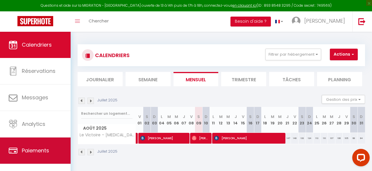
click at [38, 152] on span "Paiements" at bounding box center [35, 150] width 27 height 7
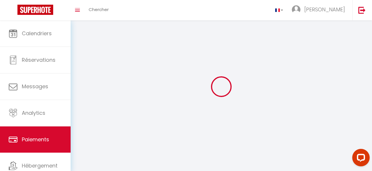
select select "2"
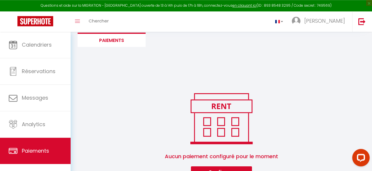
scroll to position [53, 0]
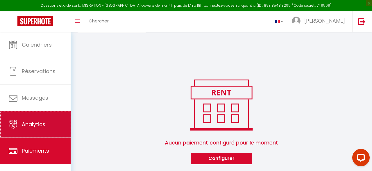
click at [34, 124] on span "Analytics" at bounding box center [34, 123] width 24 height 7
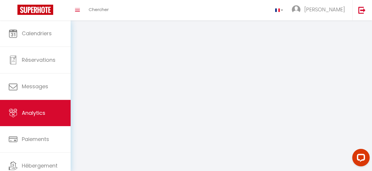
select select "2025"
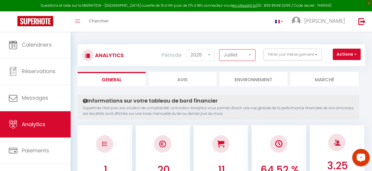
click option "Juillet" at bounding box center [0, 0] width 0 height 0
click at [219, 49] on select "[PERSON_NAME] Mars [PERSON_NAME] Juin Juillet Août Septembre Octobre Novembre D…" at bounding box center [237, 55] width 36 height 12
click option "Juillet" at bounding box center [0, 0] width 0 height 0
click at [219, 49] on select "[PERSON_NAME] Mars [PERSON_NAME] Juin Juillet Août Septembre Octobre Novembre D…" at bounding box center [237, 55] width 36 height 12
click option "Août" at bounding box center [0, 0] width 0 height 0
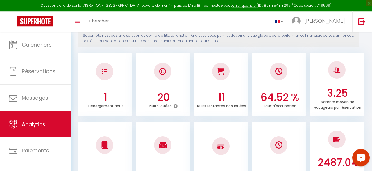
scroll to position [74, 0]
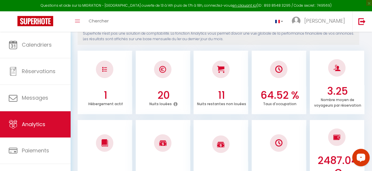
select select "9"
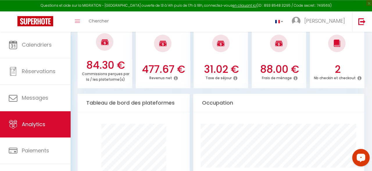
scroll to position [249, 0]
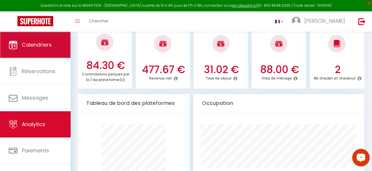
click at [28, 47] on span "Calendriers" at bounding box center [37, 44] width 30 height 7
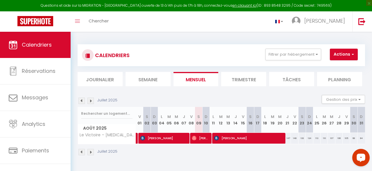
click at [91, 101] on img at bounding box center [91, 100] width 6 height 6
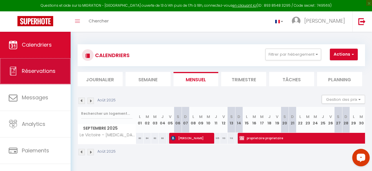
click at [34, 71] on span "Réservations" at bounding box center [39, 70] width 34 height 7
select select "not_cancelled"
